Goal: Transaction & Acquisition: Register for event/course

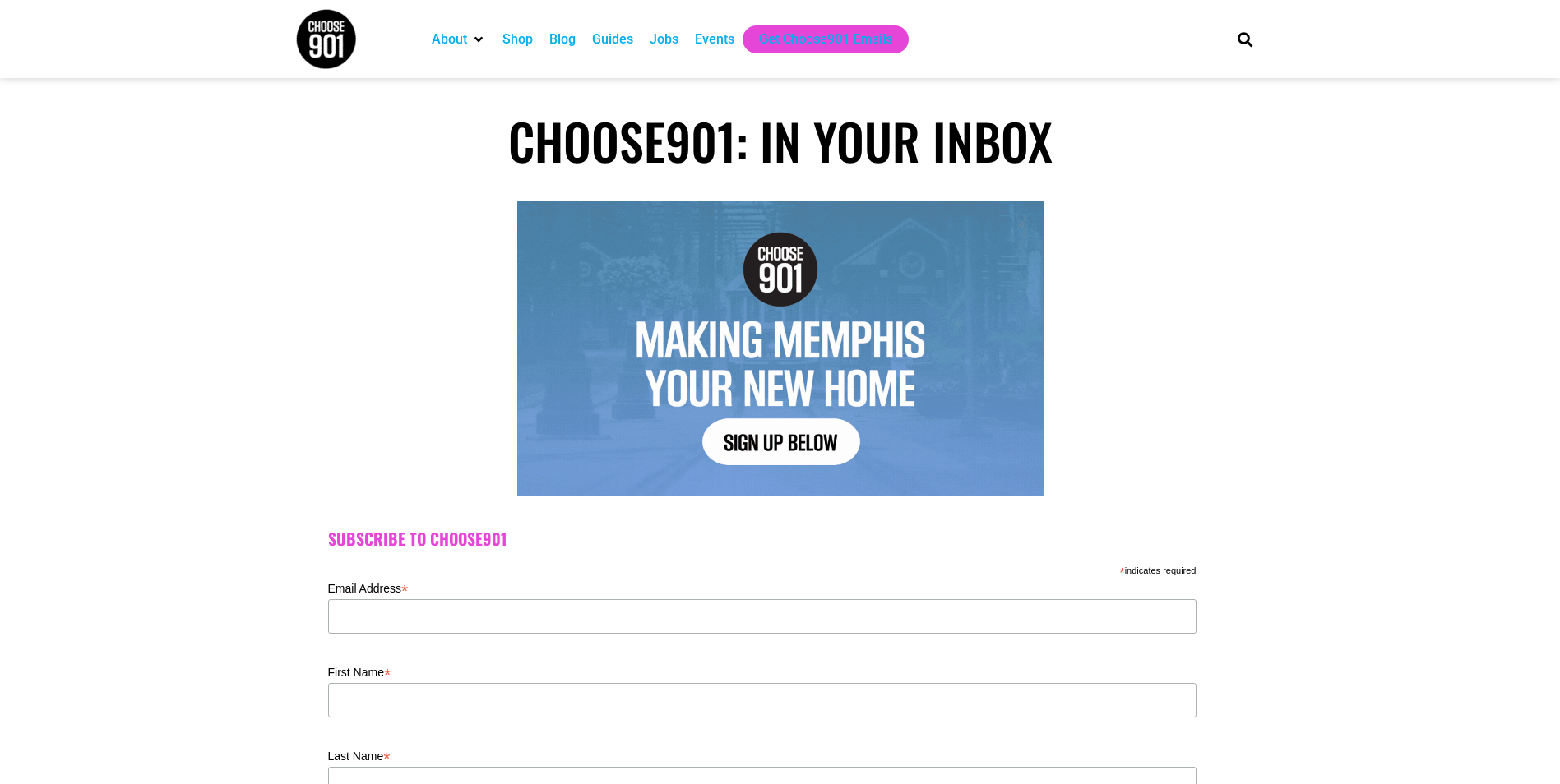
click at [690, 36] on div "Events" at bounding box center [714, 40] width 56 height 28
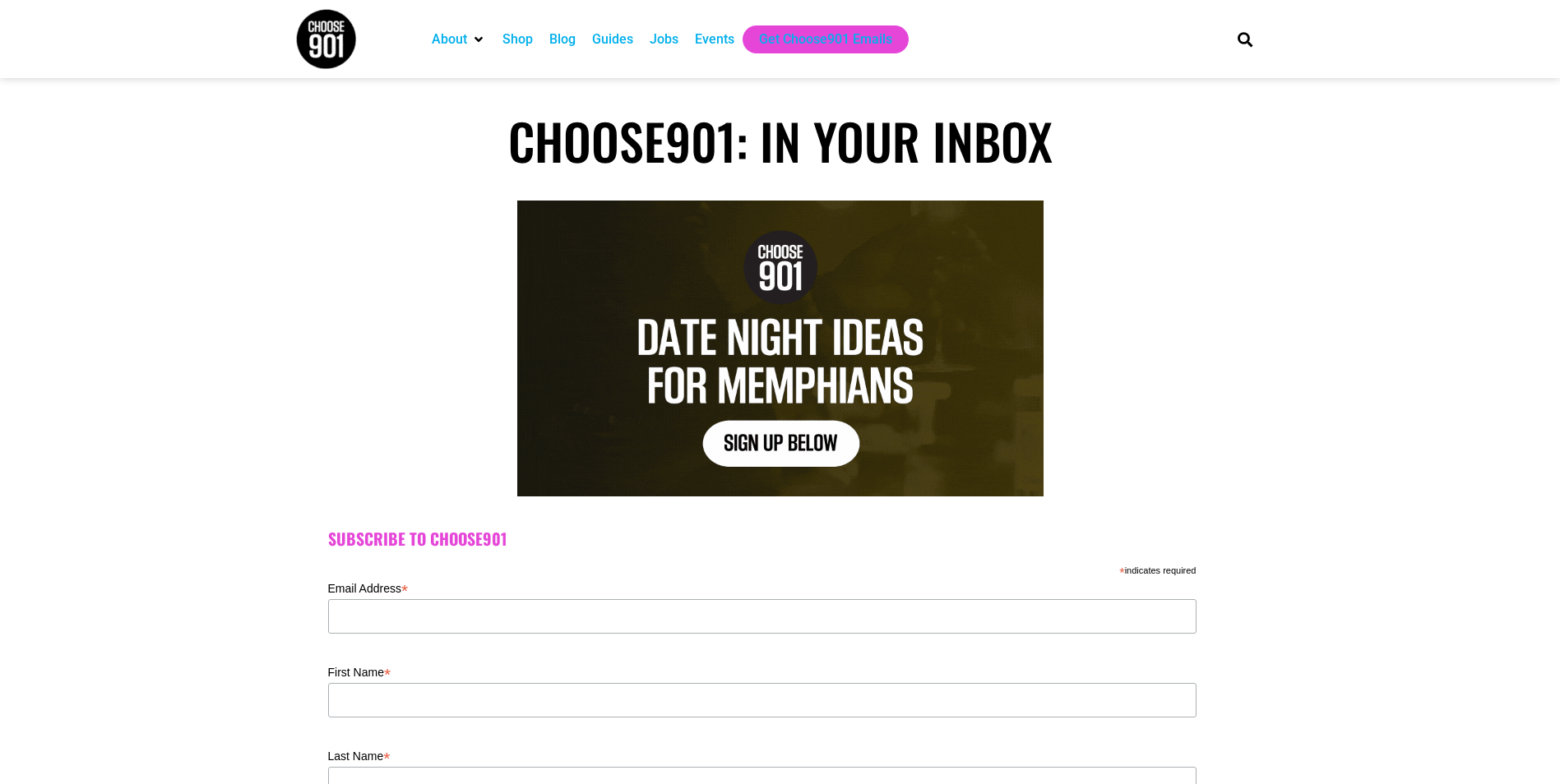
click at [706, 43] on div "Events" at bounding box center [714, 39] width 40 height 20
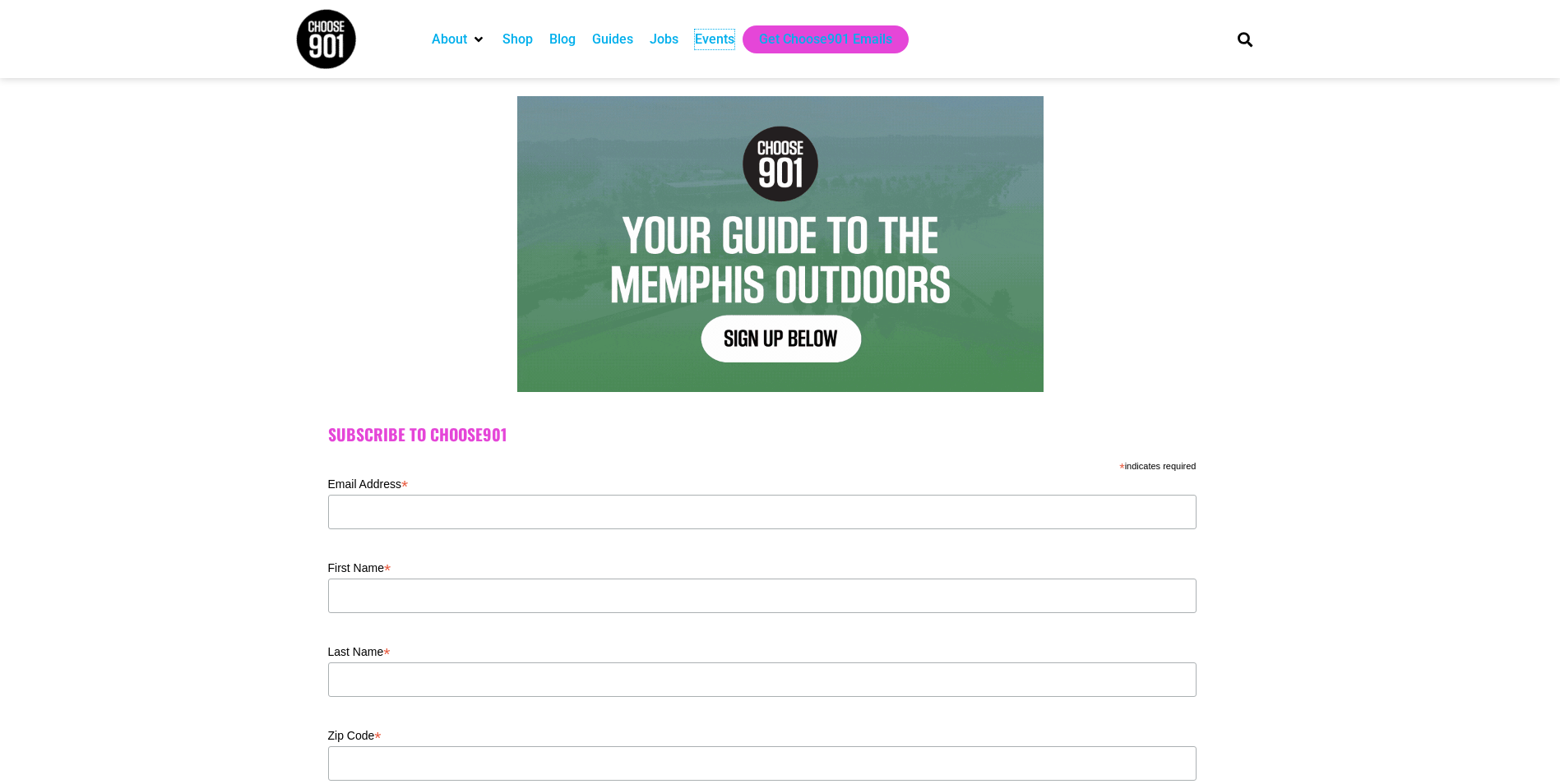
scroll to position [479, 0]
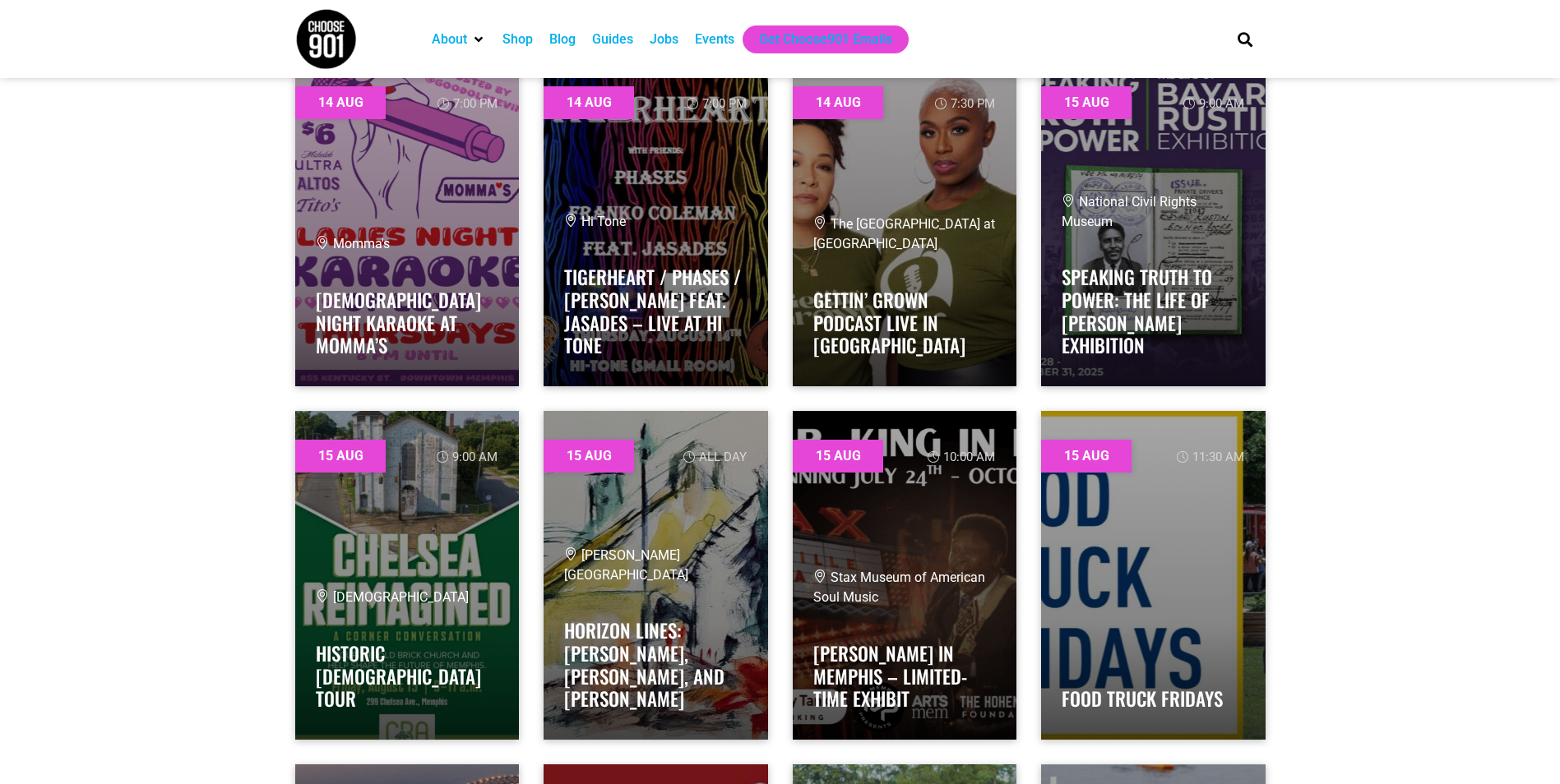
scroll to position [3781, 0]
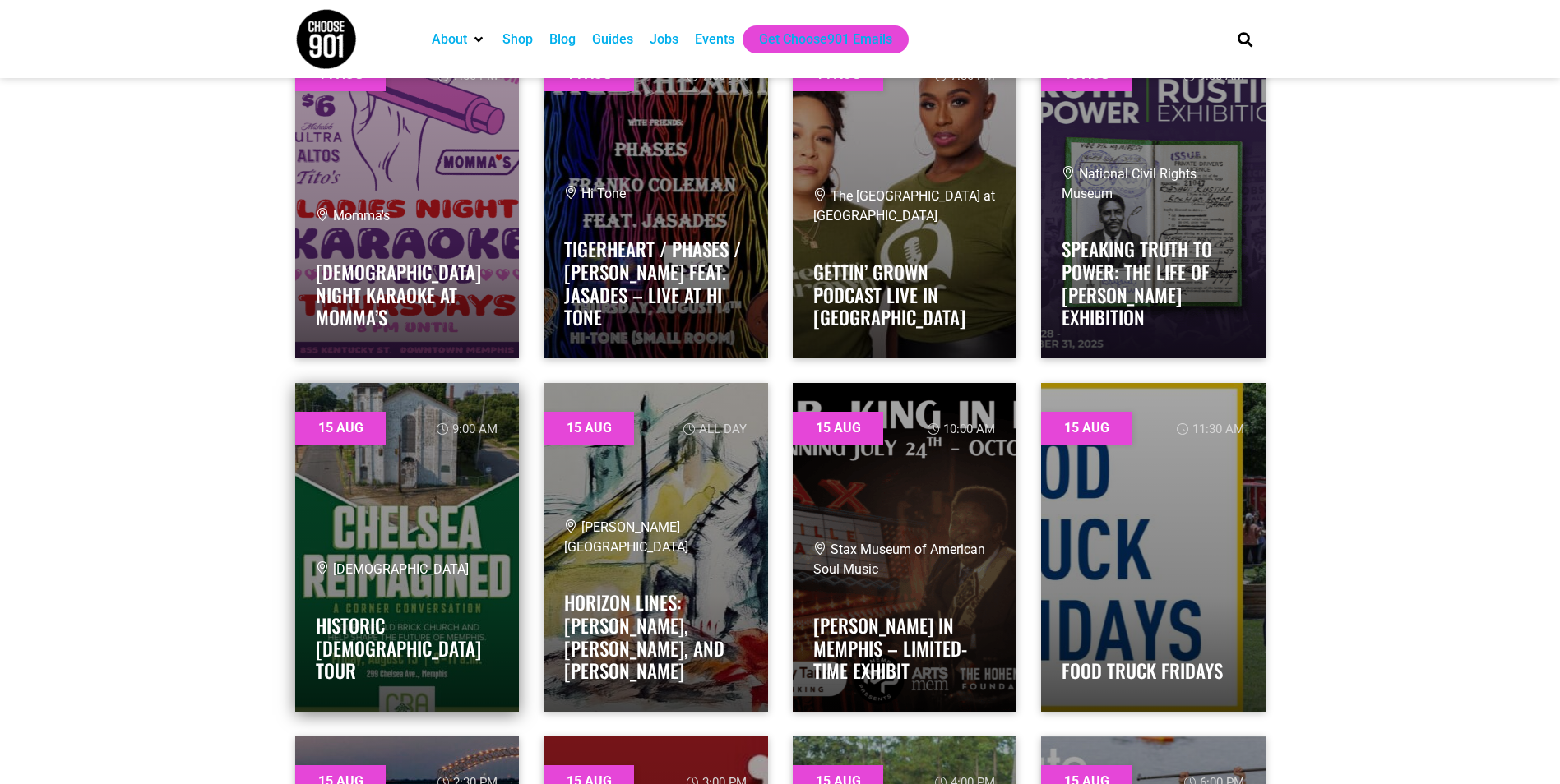
click at [477, 524] on link at bounding box center [407, 547] width 224 height 329
click at [470, 436] on link at bounding box center [407, 547] width 224 height 329
click at [396, 660] on link "Historic Old Brick Church Tour" at bounding box center [398, 648] width 165 height 74
